Goal: Information Seeking & Learning: Find specific page/section

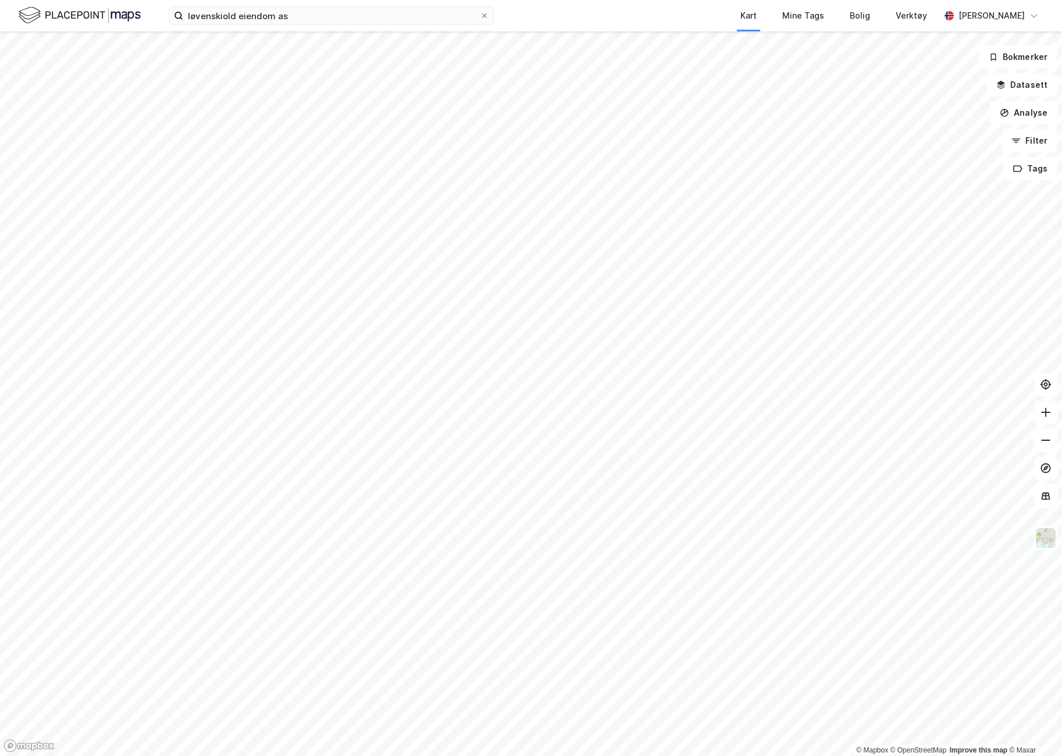
click at [235, 26] on div "løvenskiold eiendom as Kart Mine Tags Bolig Verktøy [PERSON_NAME]" at bounding box center [531, 15] width 1062 height 31
click at [235, 23] on input "løvenskiold eiendom as" at bounding box center [331, 15] width 297 height 17
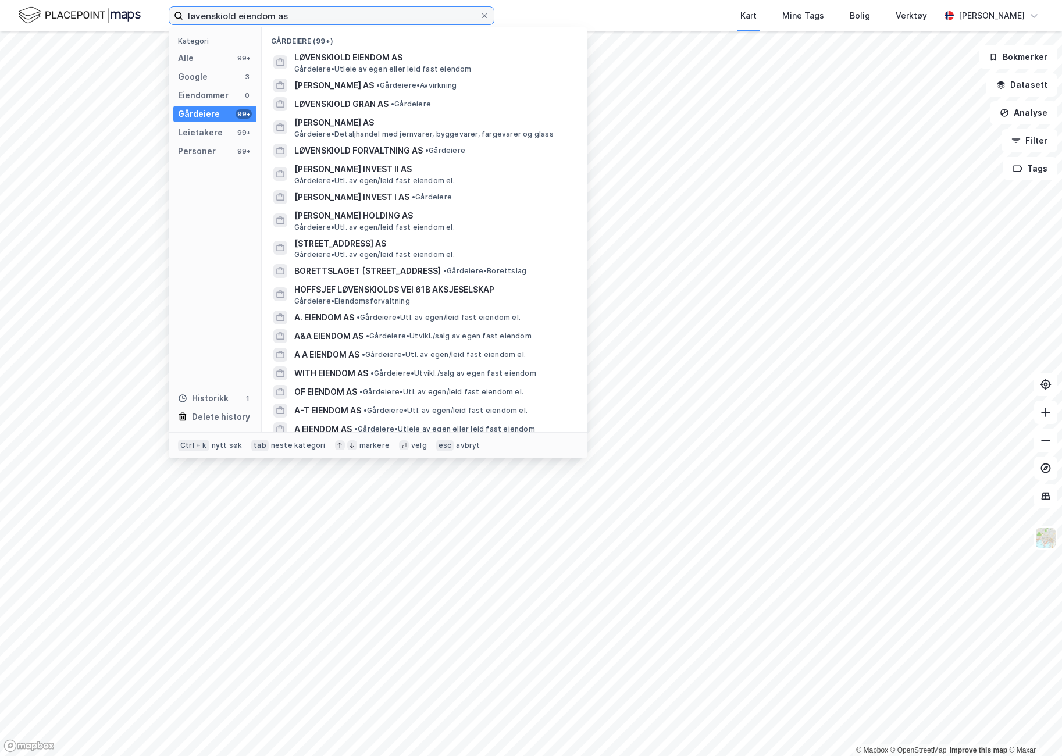
click at [233, 20] on input "løvenskiold eiendom as" at bounding box center [331, 15] width 297 height 17
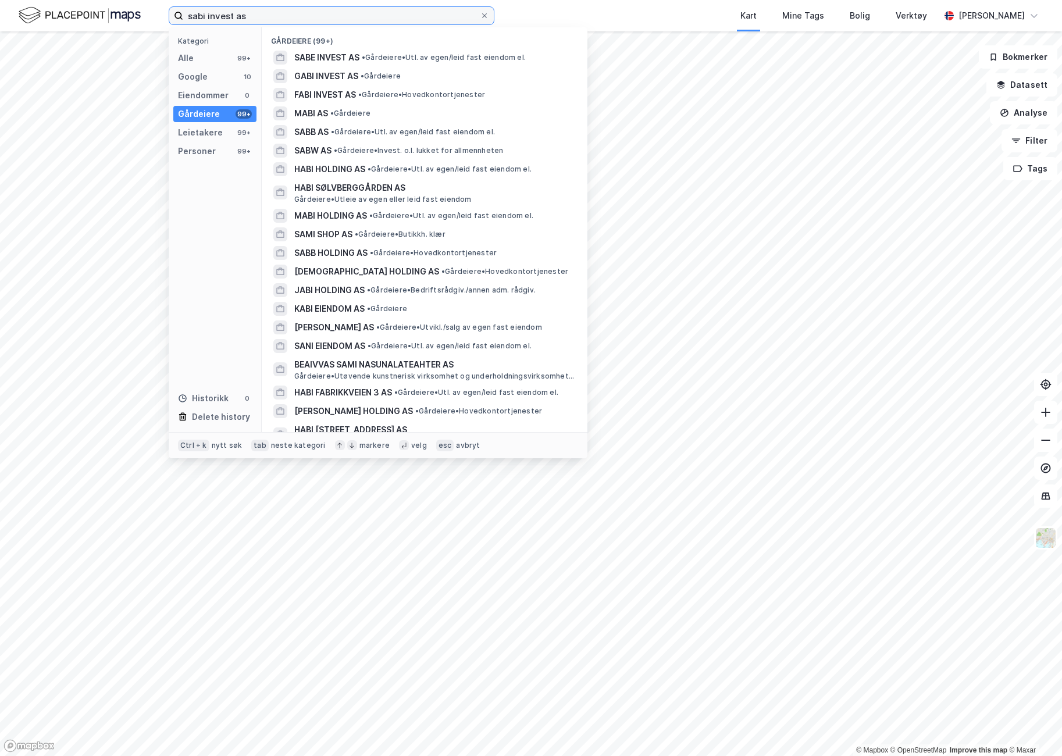
click at [247, 12] on input "sabi invest as" at bounding box center [331, 15] width 297 height 17
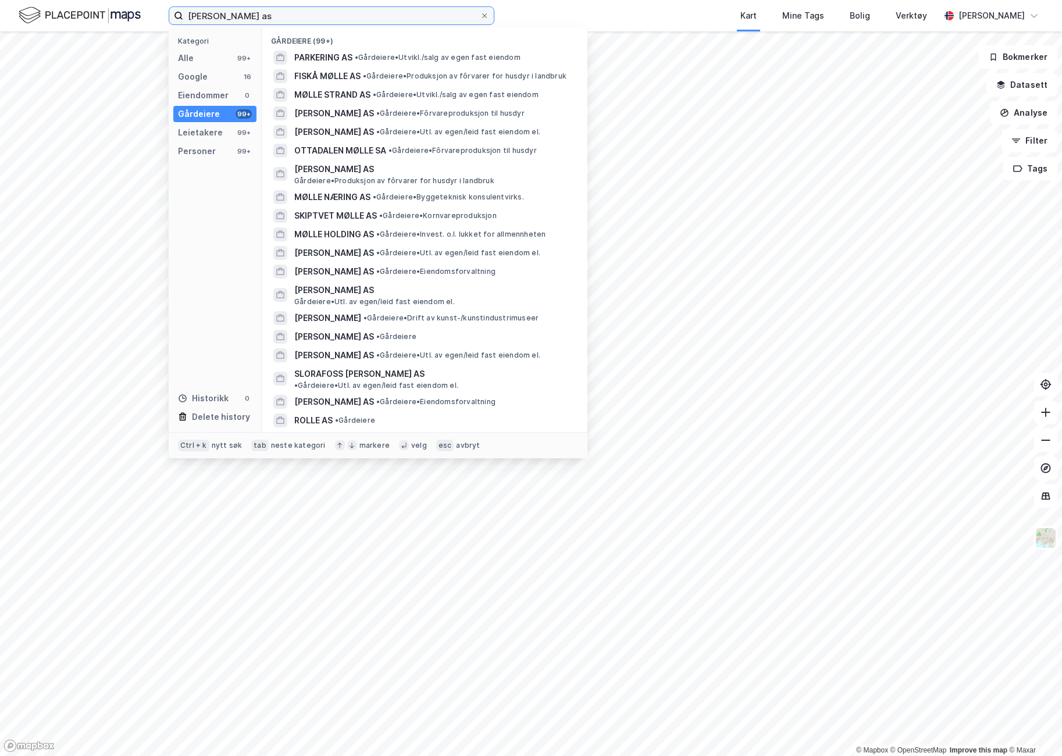
click at [240, 16] on input "[PERSON_NAME] as" at bounding box center [331, 15] width 297 height 17
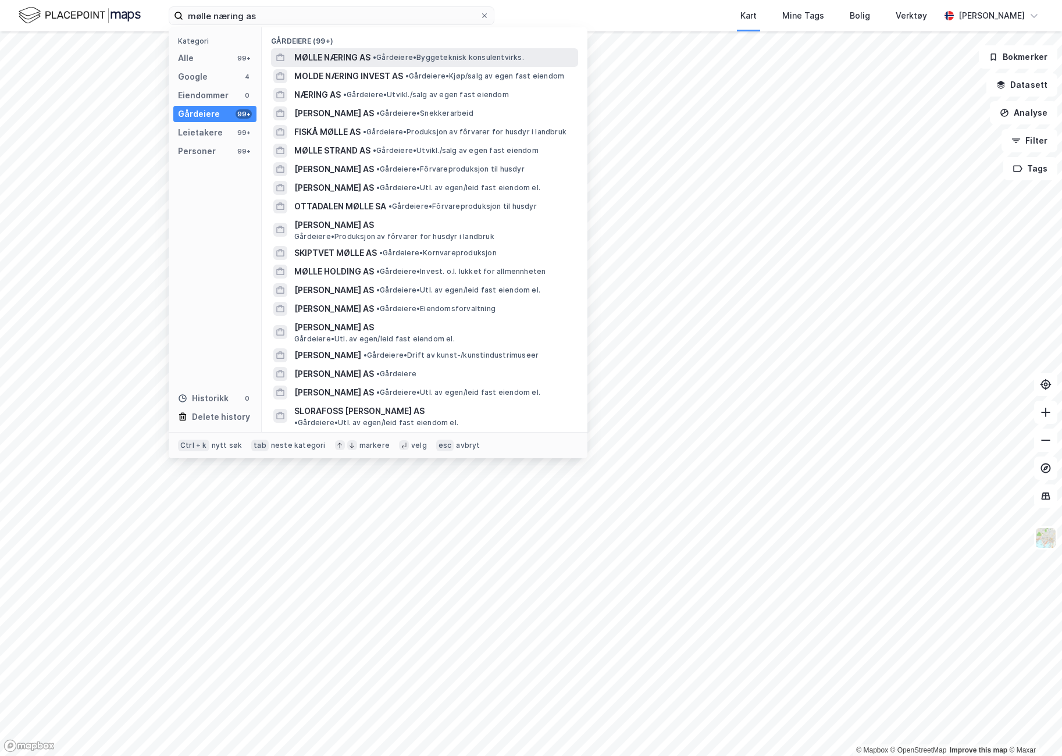
click at [350, 55] on span "MØLLE NÆRING AS" at bounding box center [332, 58] width 76 height 14
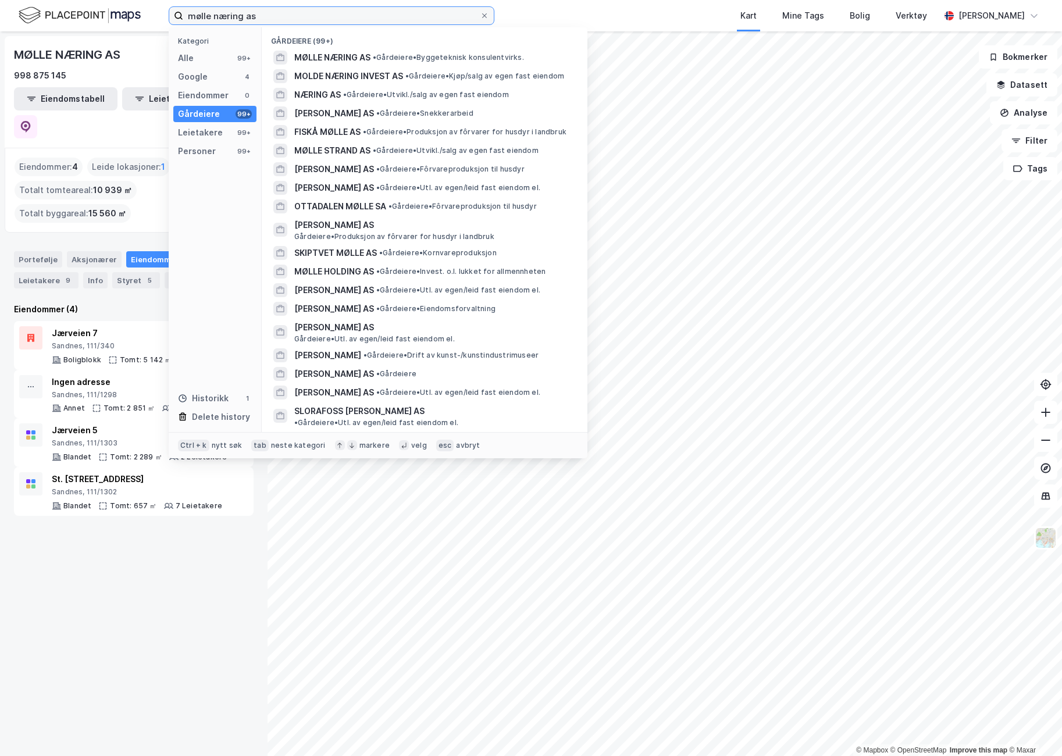
click at [227, 15] on input "mølle næring as" at bounding box center [331, 15] width 297 height 17
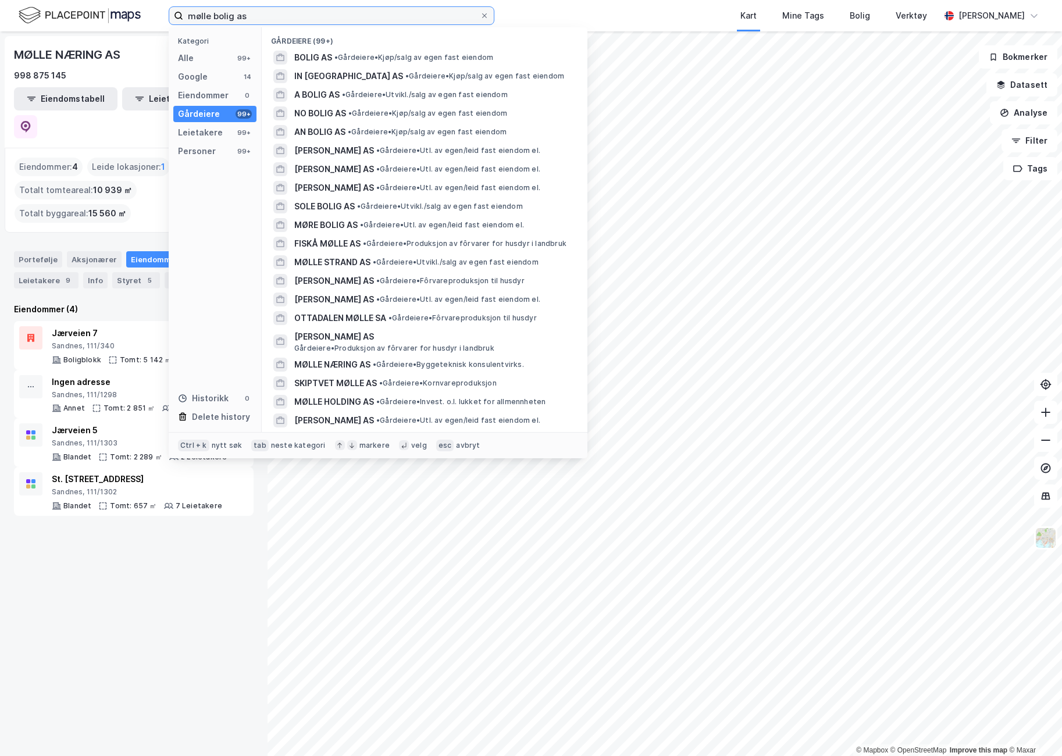
drag, startPoint x: 287, startPoint y: 15, endPoint x: 176, endPoint y: 18, distance: 111.1
click at [176, 18] on label "mølle bolig as" at bounding box center [332, 15] width 326 height 19
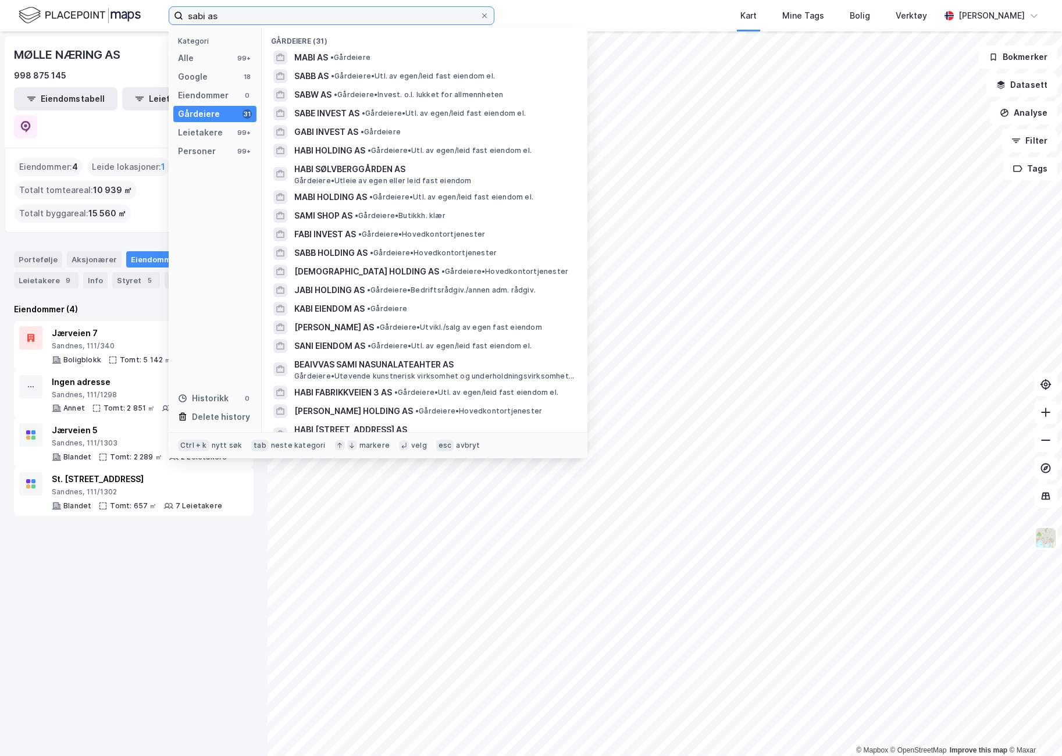
type input "sabi as"
click at [195, 499] on div "MØLLE NÆRING AS 998 875 145 Eiendomstabell Leietakertabell Eiendommer : 4 Leide…" at bounding box center [134, 393] width 268 height 725
